Goal: Navigation & Orientation: Find specific page/section

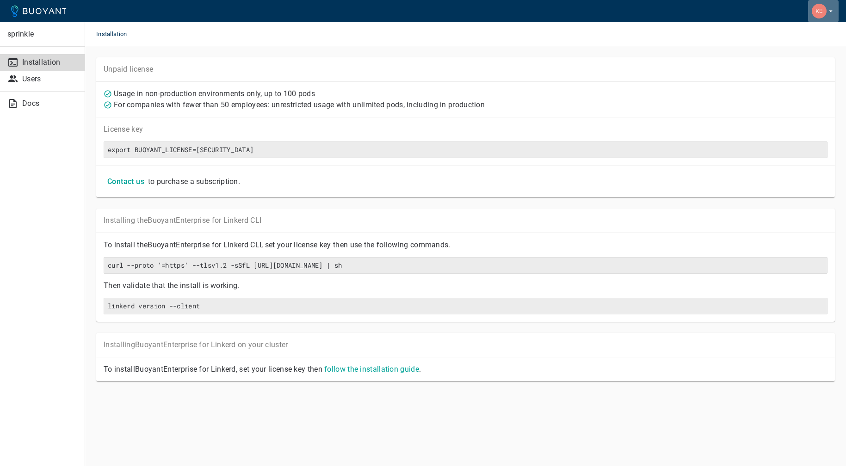
click at [834, 12] on icon "button" at bounding box center [831, 11] width 8 height 8
click at [19, 313] on div at bounding box center [423, 233] width 846 height 466
click at [52, 321] on div "sprinkle Installation Users Docs" at bounding box center [42, 233] width 85 height 466
click at [33, 83] on p "Users" at bounding box center [49, 79] width 55 height 9
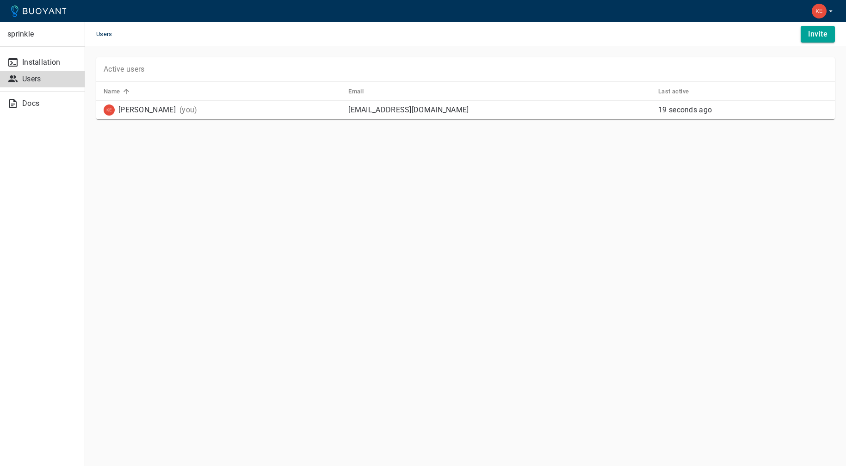
click at [31, 136] on div "sprinkle Installation Users Docs" at bounding box center [42, 233] width 85 height 466
click at [33, 107] on p "Docs" at bounding box center [49, 103] width 55 height 9
click at [48, 368] on div "sprinkle Installation Users Docs" at bounding box center [42, 233] width 85 height 466
click at [46, 171] on div "sprinkle Installation Users Docs" at bounding box center [42, 233] width 85 height 466
click at [353, 306] on main "Users Invite Active users Name Email Last active [PERSON_NAME] (you) [EMAIL_ADD…" at bounding box center [465, 233] width 761 height 466
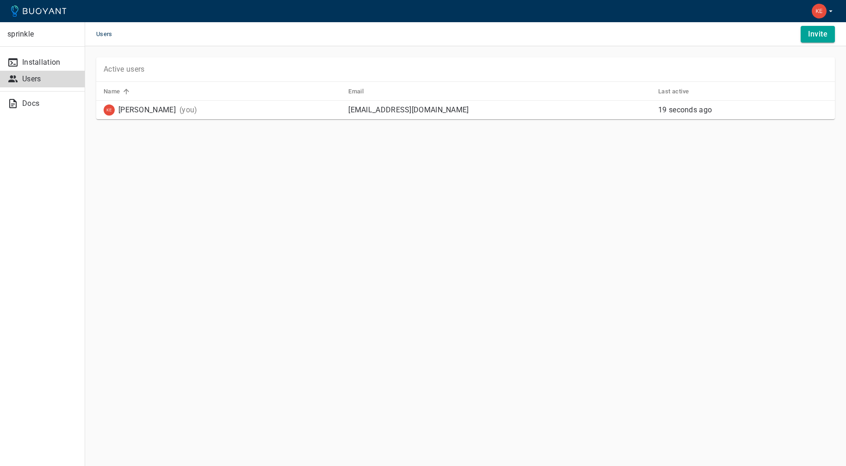
click at [485, 377] on main "Users Invite Active users Name Email Last active [PERSON_NAME] (you) [EMAIL_ADD…" at bounding box center [465, 233] width 761 height 466
click at [829, 12] on icon "button" at bounding box center [831, 11] width 8 height 8
click at [779, 30] on div "Release notes" at bounding box center [780, 33] width 51 height 13
